Goal: Transaction & Acquisition: Purchase product/service

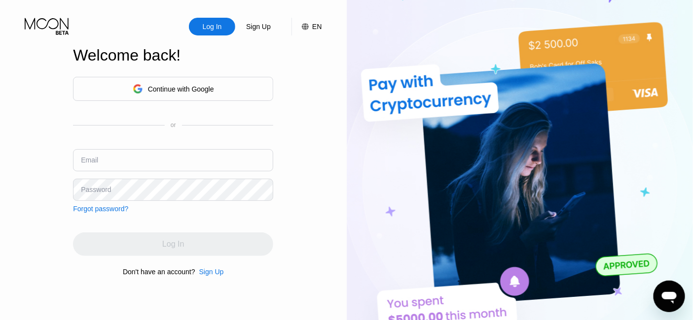
click at [107, 175] on div "Email" at bounding box center [173, 164] width 200 height 30
click at [126, 46] on div "Welcome back!" at bounding box center [173, 55] width 200 height 18
click at [104, 156] on input "text" at bounding box center [173, 160] width 200 height 22
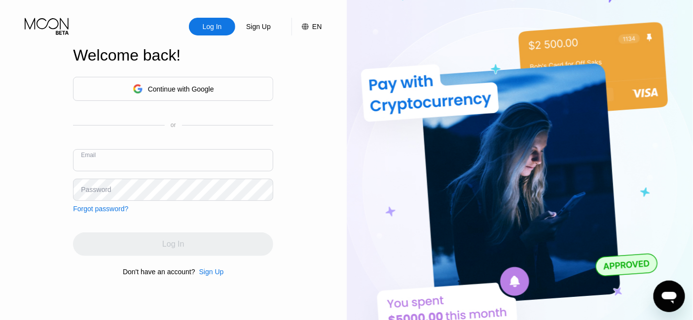
click at [104, 156] on input "text" at bounding box center [173, 160] width 200 height 22
click at [102, 158] on input "text" at bounding box center [173, 160] width 200 height 22
paste input "SajanBaria1983@outlook.com"
type input "SajanBaria1983@outlook.com"
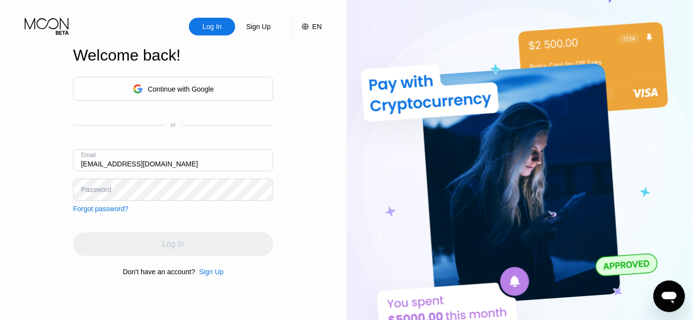
click at [108, 194] on div "Password" at bounding box center [96, 190] width 30 height 8
click at [100, 187] on div "Password" at bounding box center [96, 190] width 30 height 8
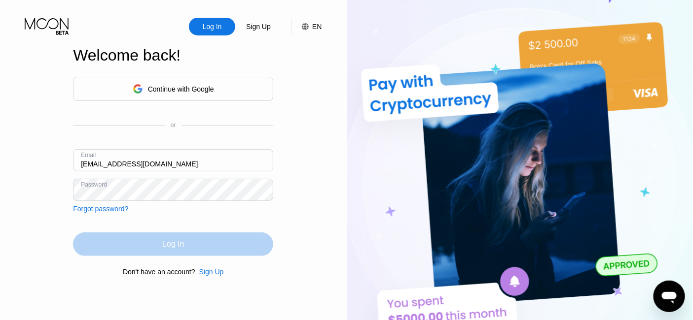
click at [185, 240] on div "Log In" at bounding box center [173, 245] width 200 height 24
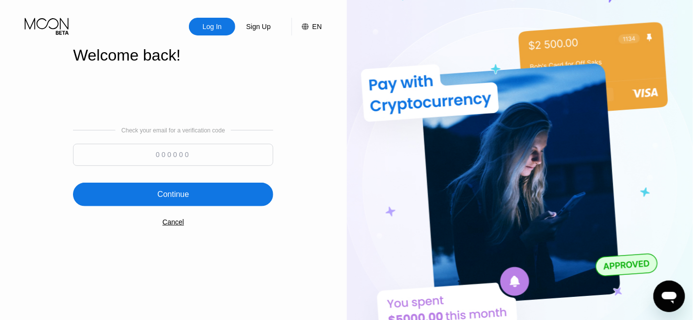
click at [124, 157] on input at bounding box center [173, 155] width 200 height 22
click at [100, 153] on input at bounding box center [173, 155] width 200 height 22
paste input "515373"
type input "515373"
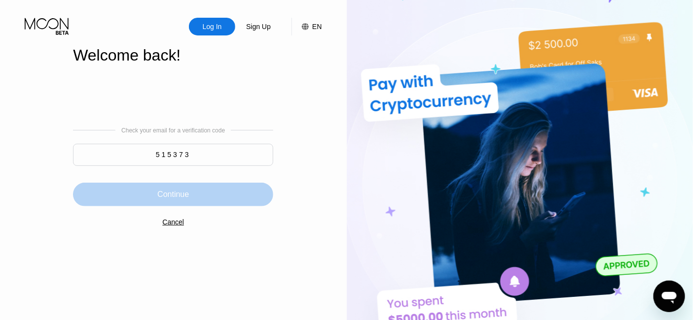
click at [200, 194] on div "Continue" at bounding box center [173, 195] width 200 height 24
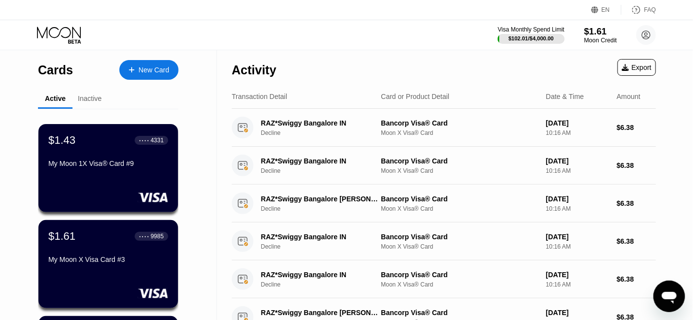
click at [598, 36] on div "$1.61" at bounding box center [600, 31] width 33 height 10
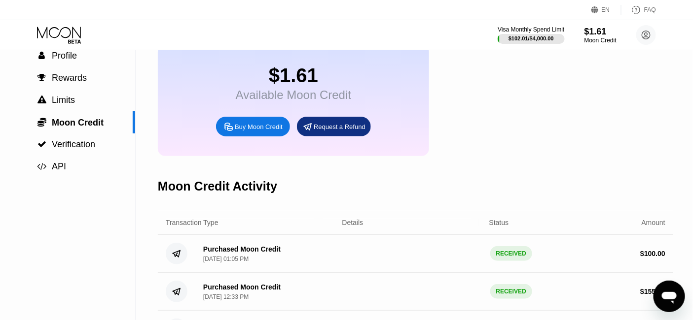
scroll to position [55, 0]
click at [260, 131] on div "Buy Moon Credit" at bounding box center [259, 126] width 48 height 8
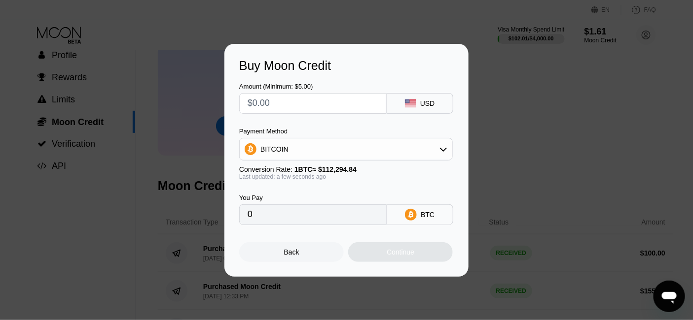
click at [271, 99] on input "text" at bounding box center [312, 104] width 131 height 20
type input "$1"
type input "0.00000891"
type input "$100"
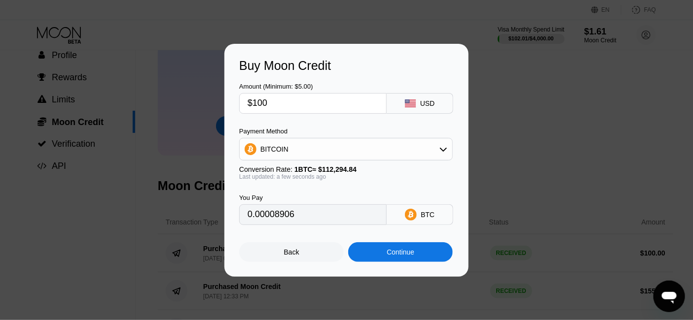
type input "0.00089052"
type input "$100"
click at [272, 149] on div "BITCOIN" at bounding box center [274, 149] width 28 height 8
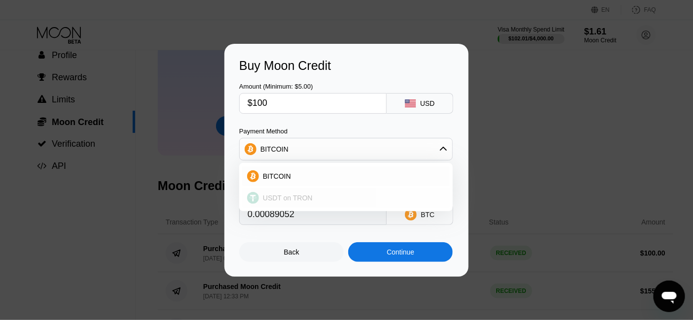
click at [283, 197] on span "USDT on TRON" at bounding box center [288, 198] width 50 height 8
type input "101.01"
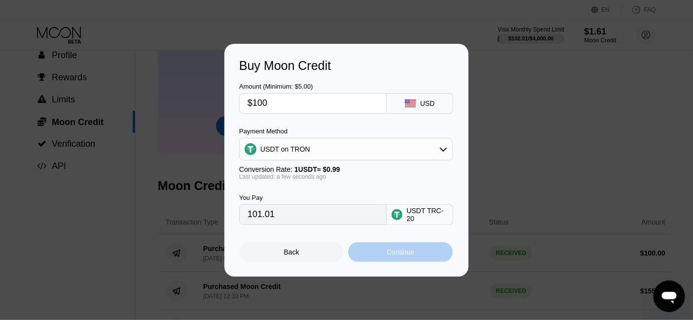
click at [392, 256] on div "Continue" at bounding box center [400, 252] width 28 height 8
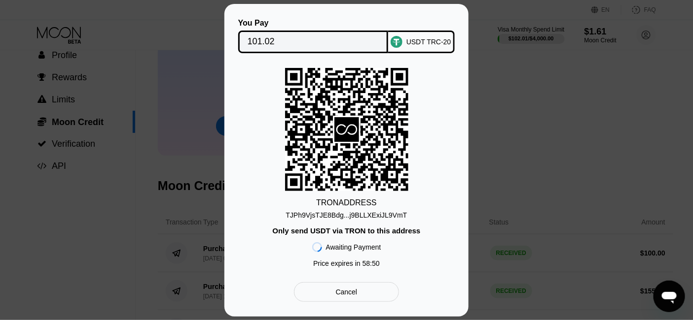
click at [356, 219] on div "TJPh9VjsTJE8Bdg...j9BLLXExiJL9VmT" at bounding box center [346, 215] width 121 height 8
copy div "j9BLLXExiJL9VmT"
click at [337, 214] on div "TJPh9VjsTJE8Bdg...j9BLLXExiJL9VmT" at bounding box center [346, 215] width 121 height 8
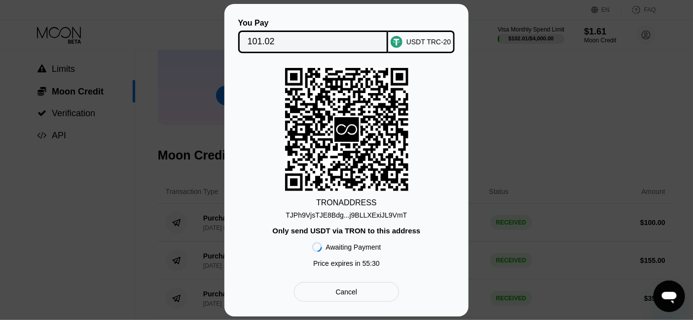
scroll to position [109, 0]
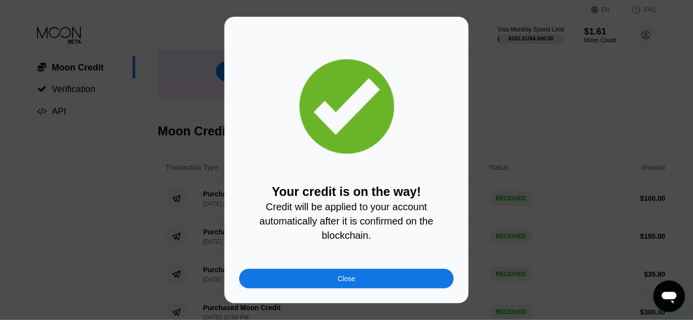
click at [342, 279] on div "Close" at bounding box center [347, 279] width 18 height 8
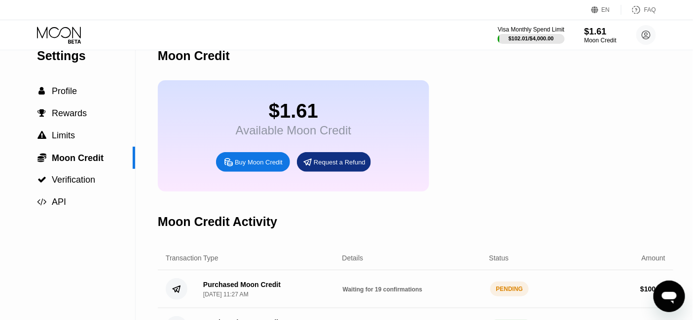
scroll to position [0, 0]
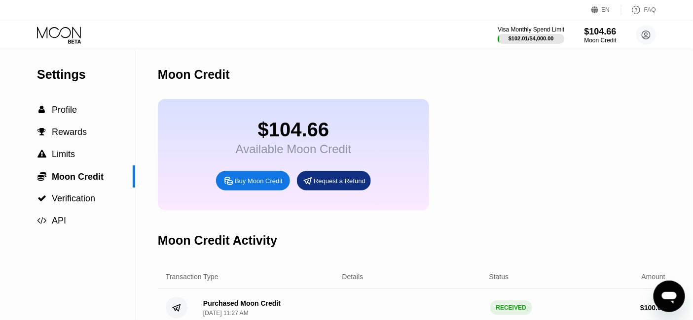
click at [275, 156] on div "Available Moon Credit" at bounding box center [293, 149] width 115 height 14
click at [288, 138] on div "$104.66" at bounding box center [293, 130] width 115 height 22
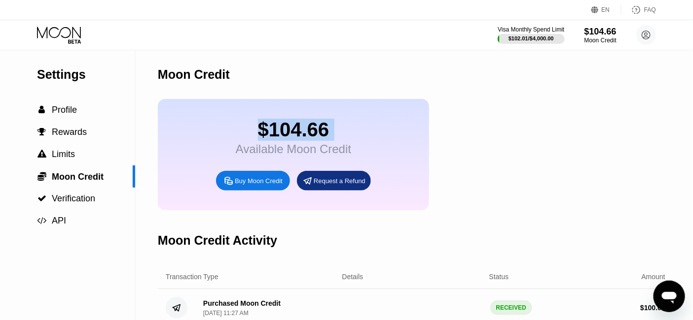
click at [288, 138] on div "$104.66" at bounding box center [293, 130] width 115 height 22
click at [282, 152] on div "Available Moon Credit" at bounding box center [293, 149] width 115 height 14
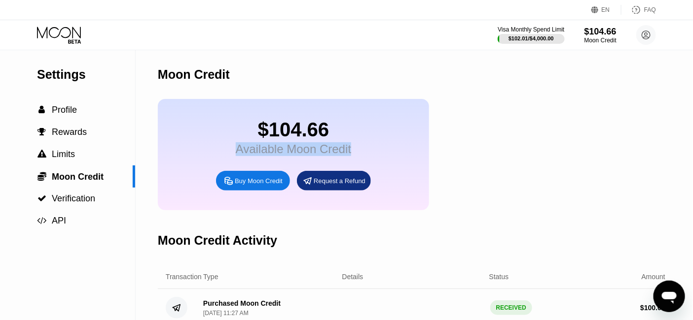
click at [282, 152] on div "Available Moon Credit" at bounding box center [293, 149] width 115 height 14
click at [344, 133] on div "$104.66" at bounding box center [293, 130] width 115 height 22
click at [316, 153] on div "Available Moon Credit" at bounding box center [293, 149] width 115 height 14
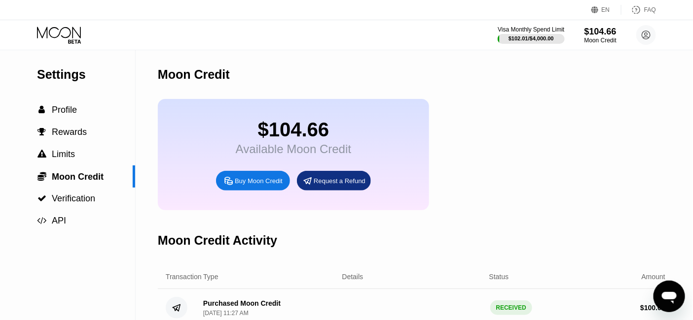
click at [333, 141] on div "$104.66" at bounding box center [293, 130] width 115 height 22
click at [313, 131] on div "$104.66" at bounding box center [293, 130] width 115 height 22
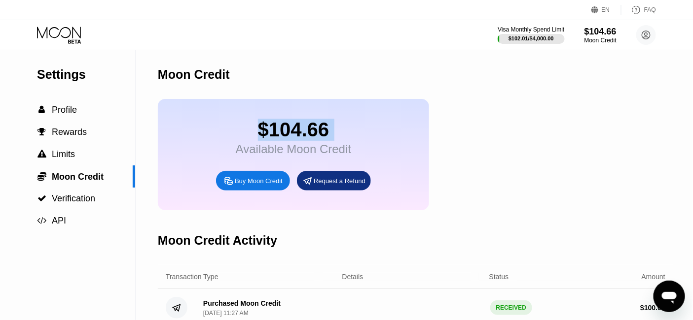
click at [319, 129] on div "$104.66" at bounding box center [293, 130] width 115 height 22
click at [277, 156] on div "Available Moon Credit" at bounding box center [293, 149] width 115 height 14
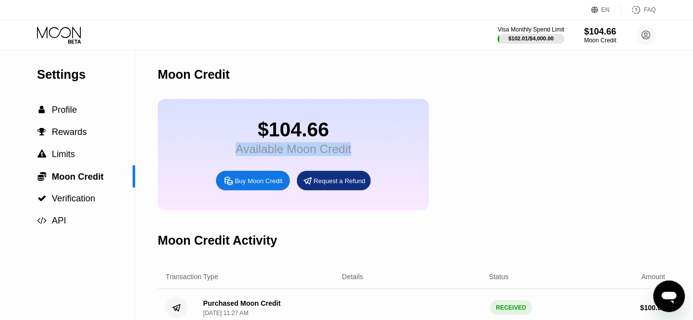
click at [277, 156] on div "Available Moon Credit" at bounding box center [293, 149] width 115 height 14
click at [339, 136] on div "$104.66" at bounding box center [293, 130] width 115 height 22
click at [286, 155] on div "Available Moon Credit" at bounding box center [293, 149] width 115 height 14
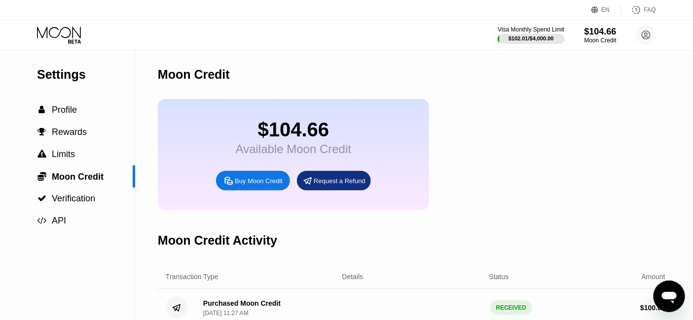
click at [338, 134] on div "$104.66" at bounding box center [293, 130] width 115 height 22
click at [320, 154] on div "Available Moon Credit" at bounding box center [293, 149] width 115 height 14
click at [64, 31] on icon at bounding box center [60, 35] width 46 height 17
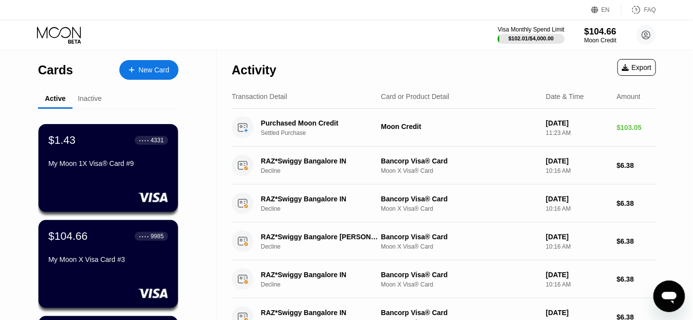
click at [156, 68] on div "New Card" at bounding box center [154, 70] width 31 height 8
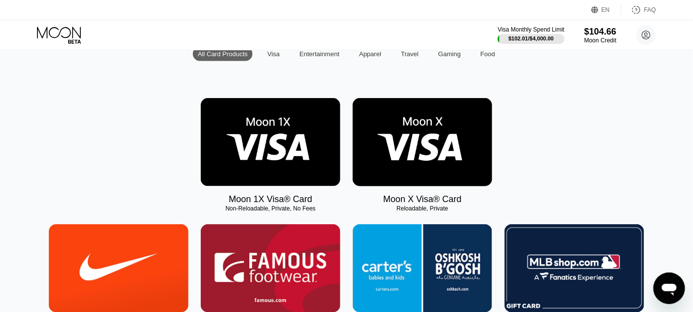
click at [259, 149] on img at bounding box center [271, 142] width 140 height 88
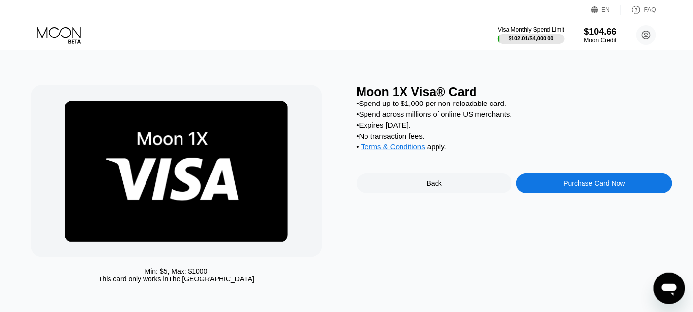
click at [556, 193] on div "Purchase Card Now" at bounding box center [594, 184] width 156 height 20
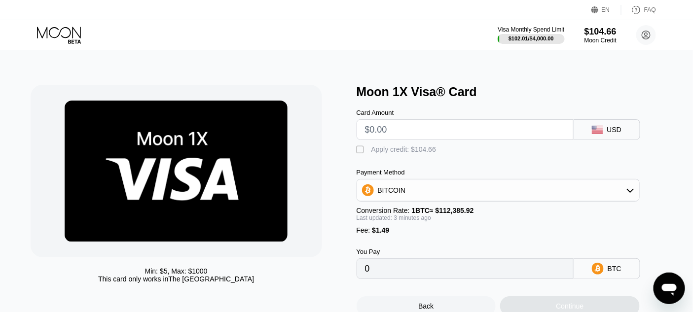
click at [391, 133] on input "text" at bounding box center [465, 130] width 200 height 20
type input "$50"
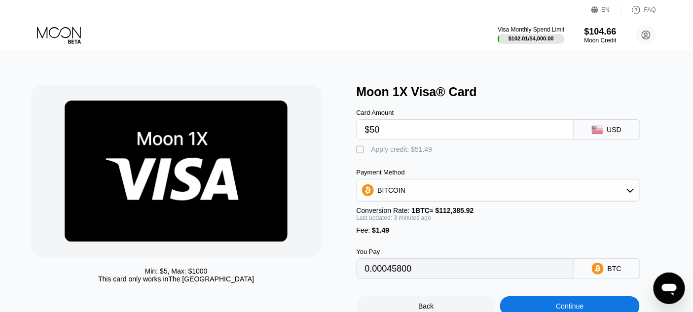
type input "0.00045800"
type input "$50"
click at [398, 194] on div "BITCOIN" at bounding box center [392, 190] width 28 height 8
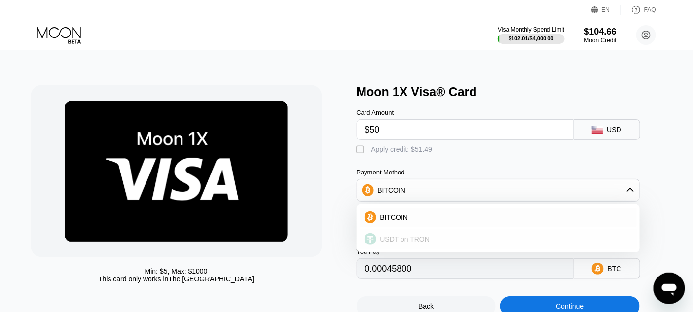
click at [402, 243] on span "USDT on TRON" at bounding box center [405, 239] width 50 height 8
type input "52.01"
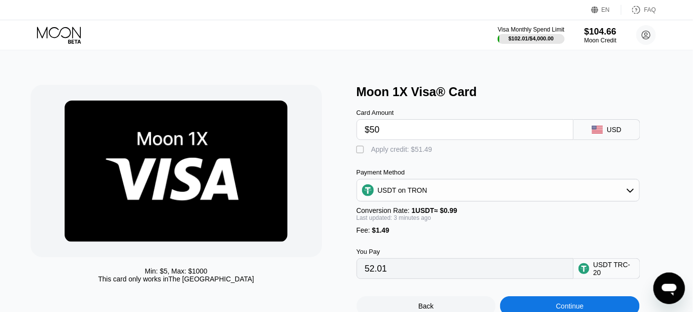
click at [412, 94] on div "Moon 1X Visa® Card" at bounding box center [514, 92] width 316 height 14
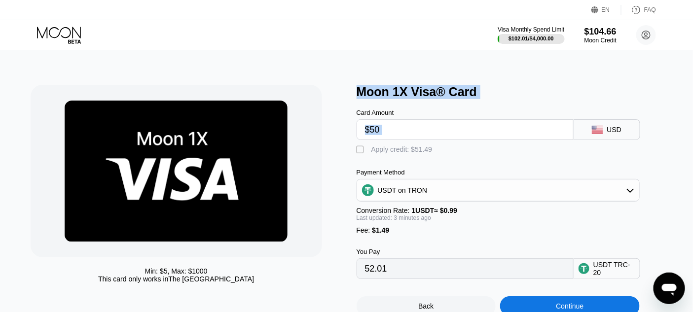
click at [412, 94] on div "Moon 1X Visa® Card" at bounding box center [514, 92] width 316 height 14
click at [369, 162] on div "Card Amount $50 USD  Apply credit: $51.49 Payment Method USDT on TRON Conversi…" at bounding box center [514, 189] width 316 height 180
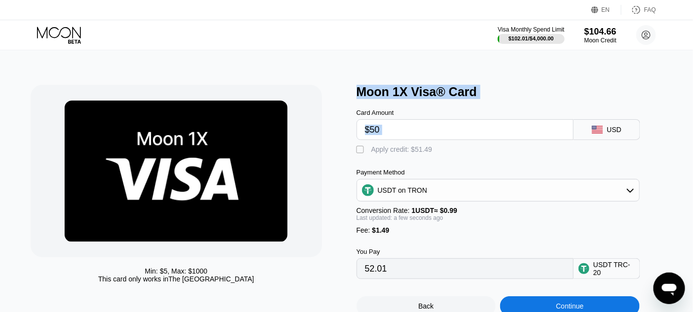
click at [388, 130] on input "$50" at bounding box center [465, 130] width 200 height 20
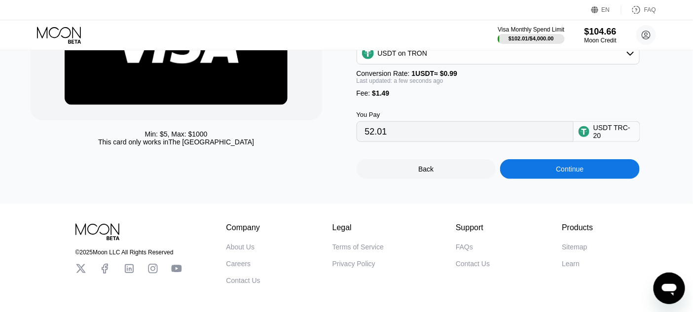
scroll to position [164, 0]
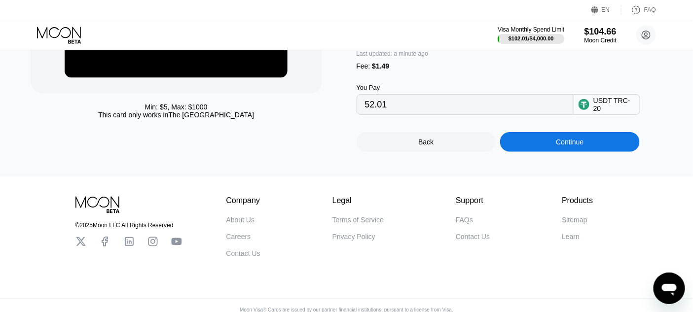
click at [375, 129] on div "Back Continue" at bounding box center [514, 133] width 316 height 37
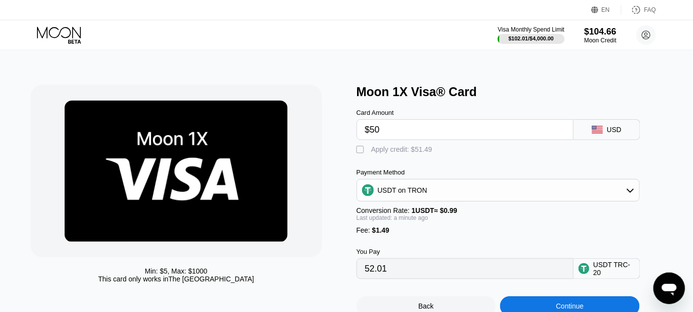
click at [392, 131] on input "$50" at bounding box center [465, 130] width 200 height 20
type input "$5"
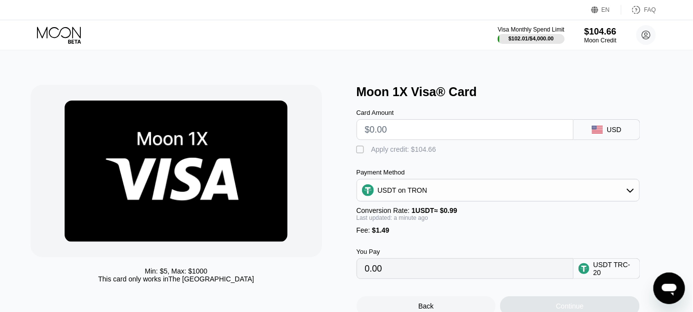
type input "0.00"
type input "$80"
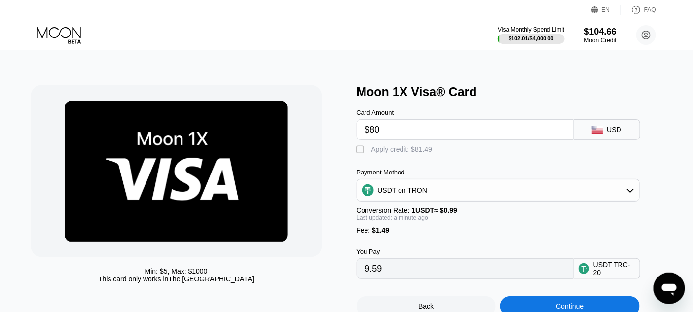
type input "82.31"
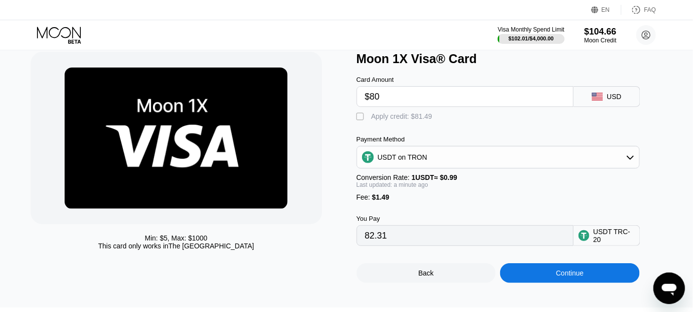
scroll to position [55, 0]
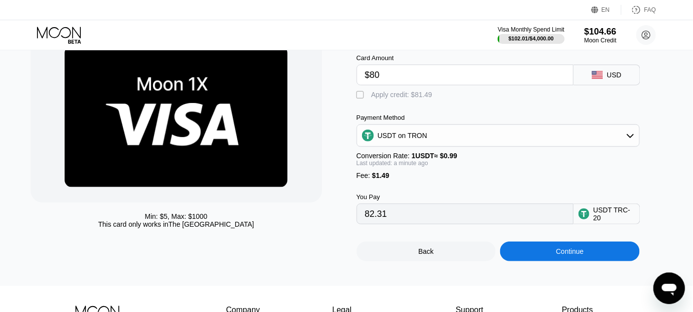
type input "$80"
click at [593, 260] on div "Continue" at bounding box center [570, 252] width 140 height 20
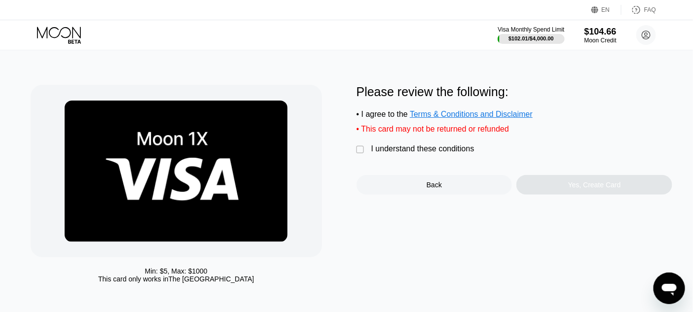
click at [362, 155] on div "" at bounding box center [361, 150] width 10 height 10
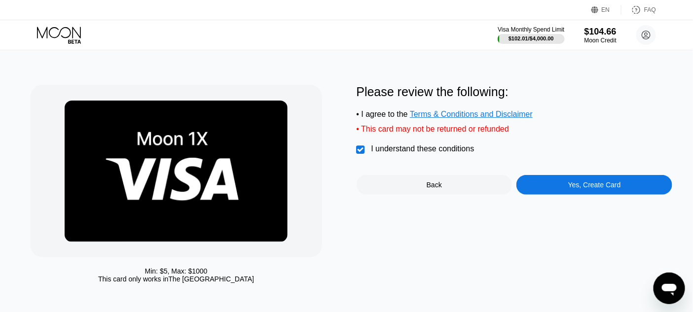
click at [580, 189] on div "Yes, Create Card" at bounding box center [594, 185] width 53 height 8
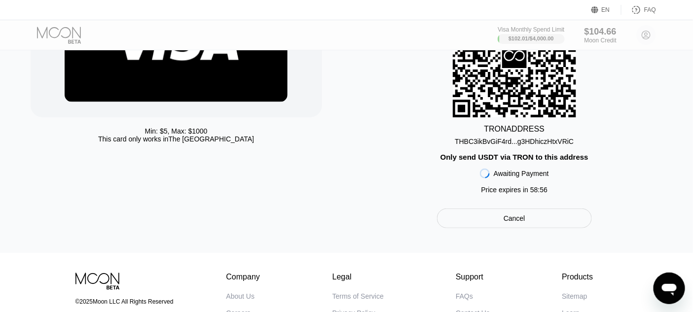
scroll to position [164, 0]
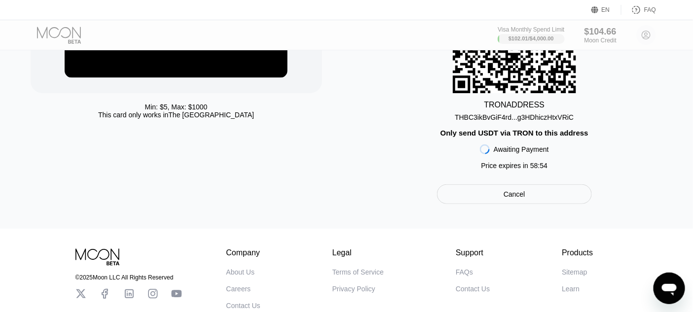
click at [516, 199] on div "Cancel" at bounding box center [514, 194] width 22 height 9
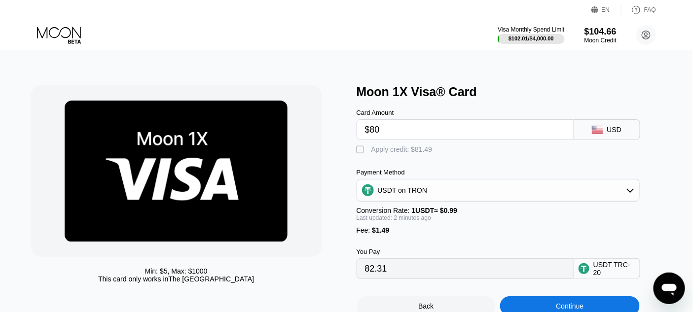
click at [357, 155] on div "" at bounding box center [361, 150] width 10 height 10
type input "0.00"
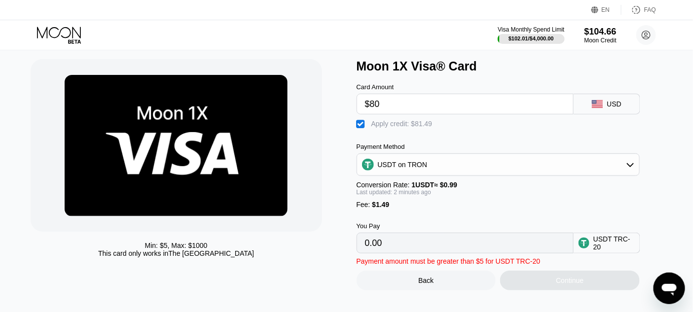
scroll to position [55, 0]
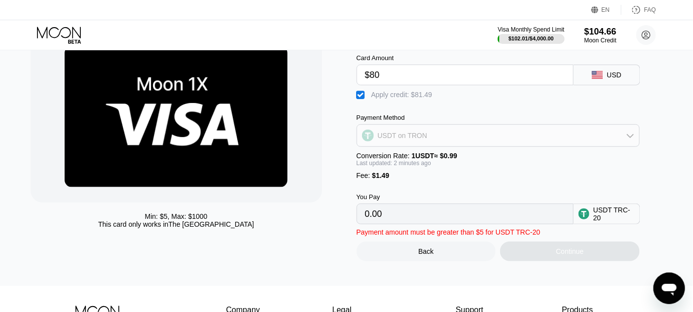
click at [386, 140] on div "USDT on TRON" at bounding box center [403, 136] width 50 height 8
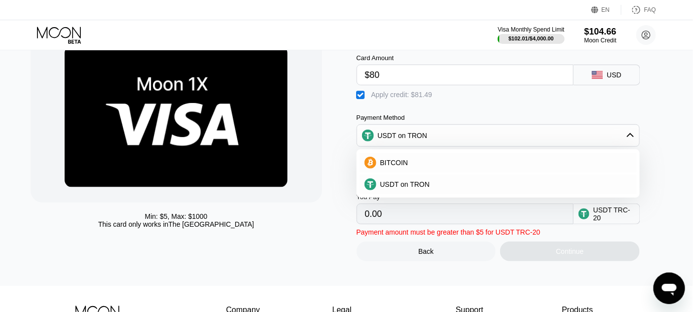
click at [382, 147] on div "USDT on TRON" at bounding box center [497, 135] width 283 height 23
click at [338, 159] on div "Min: $ 5 , Max: $ 1000 This card only works in The United States" at bounding box center [189, 145] width 316 height 231
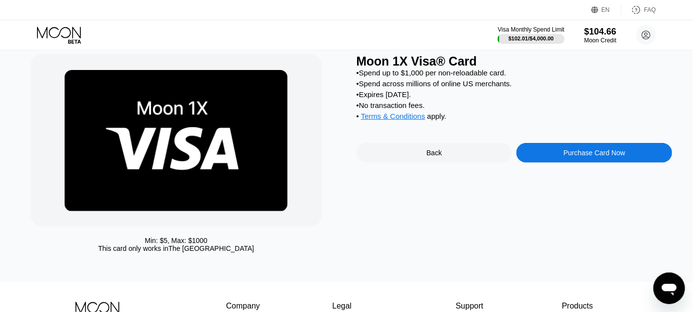
scroll to position [55, 0]
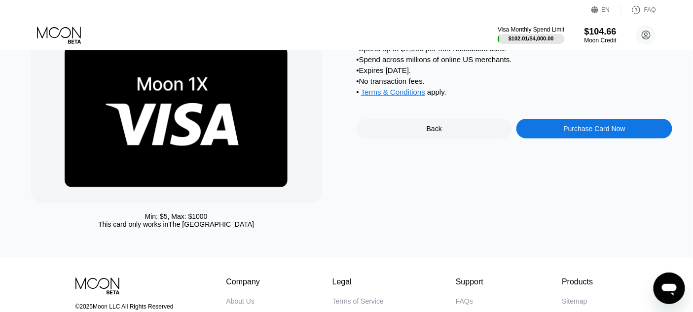
click at [603, 133] on div "Purchase Card Now" at bounding box center [594, 129] width 62 height 8
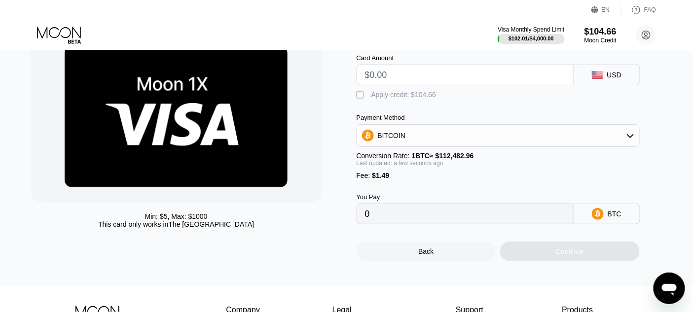
click at [385, 79] on input "text" at bounding box center [465, 75] width 200 height 20
click at [361, 96] on div "" at bounding box center [361, 95] width 10 height 10
click at [383, 80] on input "text" at bounding box center [465, 75] width 200 height 20
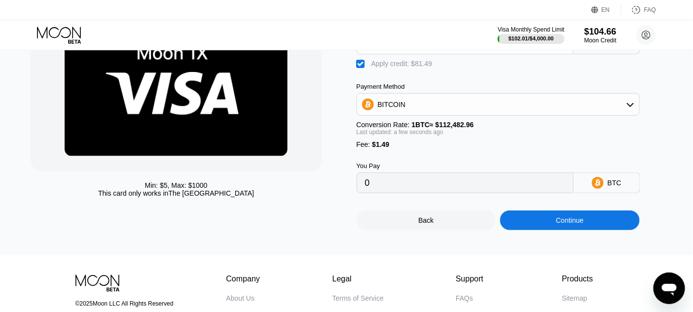
scroll to position [109, 0]
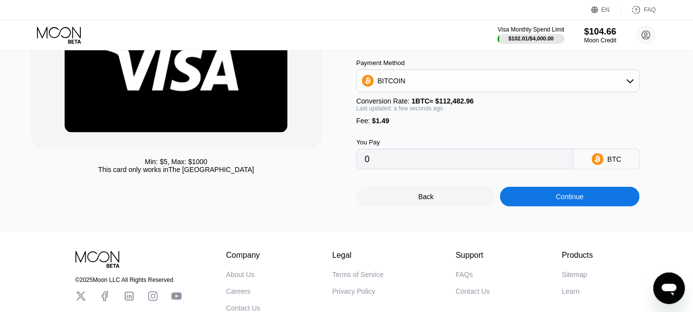
type input "$80"
click at [589, 207] on div "Continue" at bounding box center [570, 197] width 140 height 20
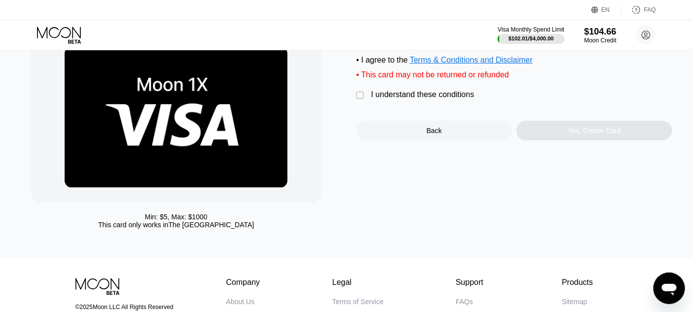
scroll to position [55, 0]
click at [362, 100] on div "" at bounding box center [361, 95] width 10 height 10
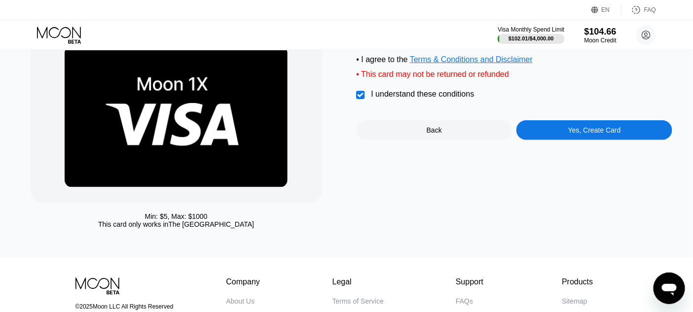
click at [576, 134] on div "Yes, Create Card" at bounding box center [594, 130] width 53 height 8
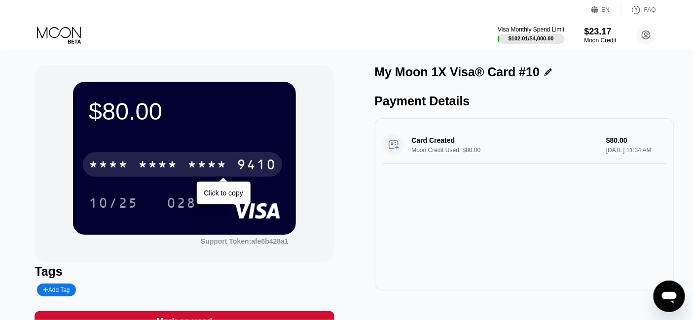
click at [168, 174] on div "* * * *" at bounding box center [157, 166] width 39 height 16
